Goal: Book appointment/travel/reservation

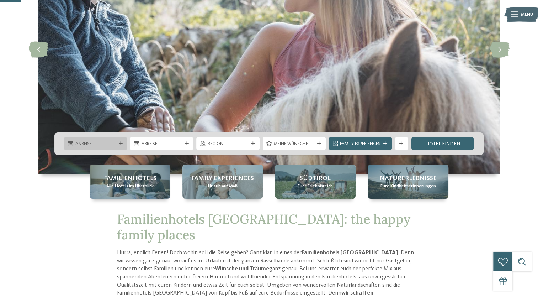
click at [121, 146] on div "Anreise" at bounding box center [95, 143] width 63 height 13
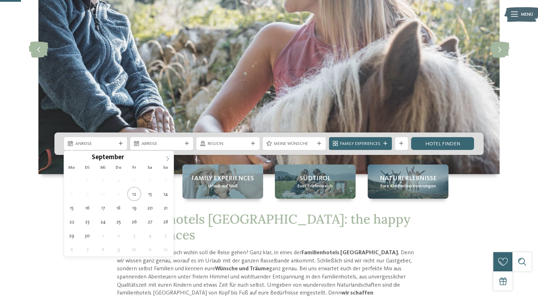
click at [167, 159] on icon at bounding box center [167, 158] width 5 height 5
type input "****"
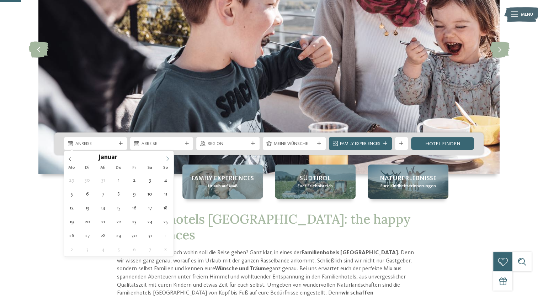
click at [167, 159] on icon at bounding box center [167, 158] width 5 height 5
type div "[DATE]"
type input "****"
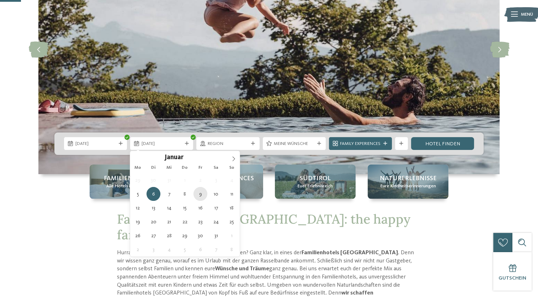
type div "[DATE]"
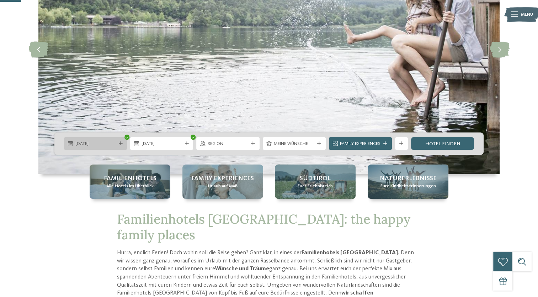
click at [115, 141] on span "[DATE]" at bounding box center [95, 144] width 41 height 6
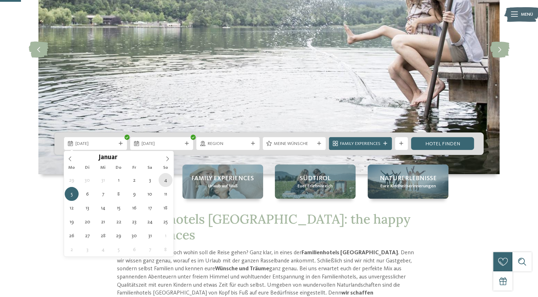
type div "[DATE]"
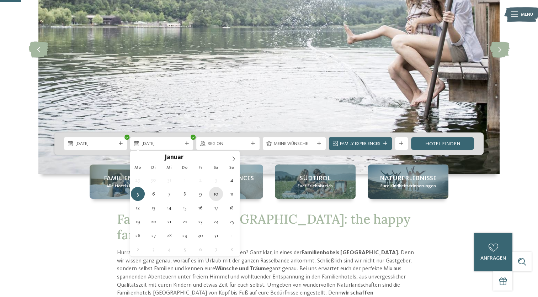
type div "[DATE]"
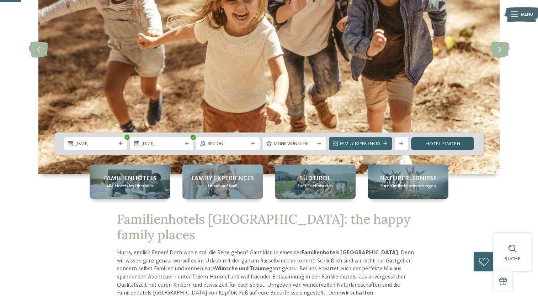
click at [427, 141] on link "Hotel finden" at bounding box center [442, 143] width 63 height 13
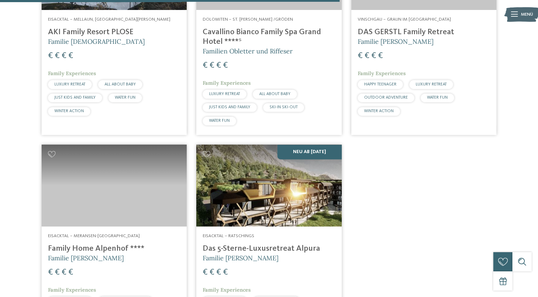
scroll to position [882, 0]
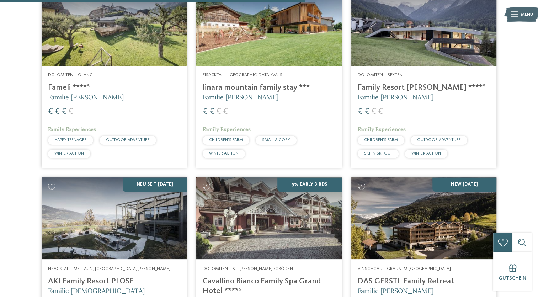
click at [235, 89] on h4 "linara mountain family stay ***" at bounding box center [269, 88] width 132 height 10
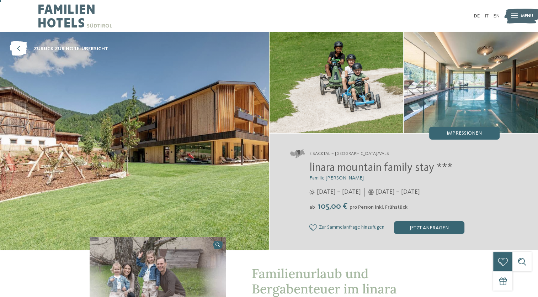
scroll to position [142, 0]
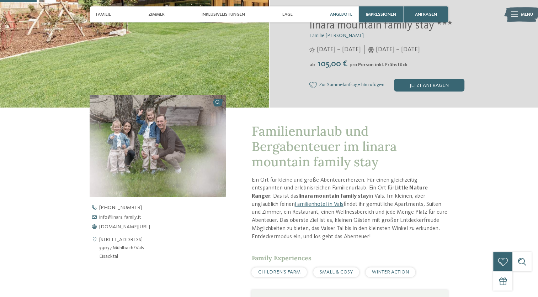
click at [338, 12] on span "Angebote" at bounding box center [341, 14] width 22 height 5
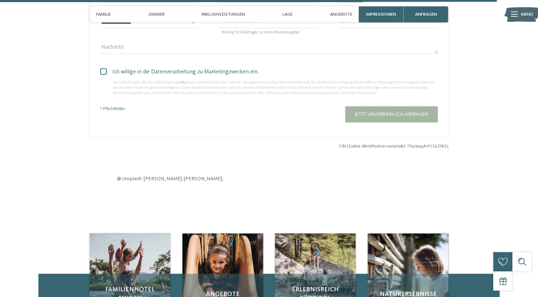
scroll to position [1955, 0]
